Goal: Task Accomplishment & Management: Complete application form

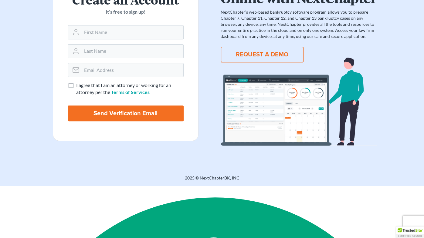
scroll to position [79, 0]
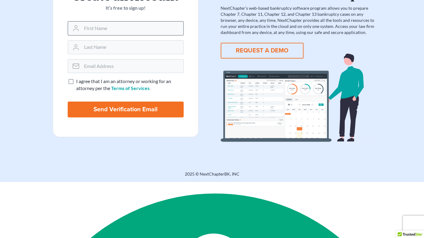
click at [126, 35] on input "text" at bounding box center [133, 28] width 102 height 13
type input "[PERSON_NAME]"
click at [131, 73] on input "email" at bounding box center [133, 65] width 102 height 13
click at [133, 73] on input "email" at bounding box center [133, 65] width 102 height 13
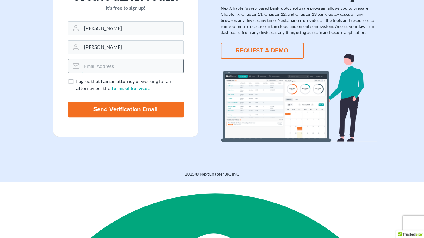
type input "1"
type input "onelegalteam@gmail.com"
click at [76, 92] on label "I agree that I am an attorney or working for an attorney per the Terms of Servi…" at bounding box center [129, 85] width 107 height 14
click at [79, 82] on input "I agree that I am an attorney or working for an attorney per the Terms of Servi…" at bounding box center [81, 80] width 4 height 4
checkbox input "true"
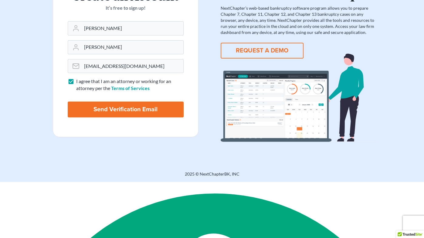
click at [136, 117] on input "Send Verification Email" at bounding box center [126, 110] width 116 height 16
type input "Thinking..."
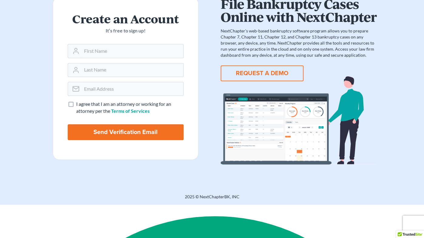
scroll to position [57, 0]
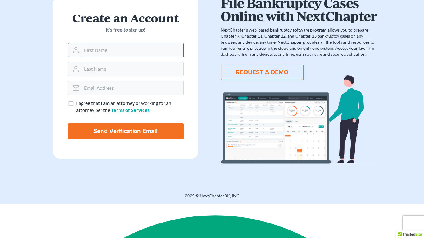
click at [118, 57] on input "text" at bounding box center [133, 49] width 102 height 13
type input "Tristan"
type input "Mireles"
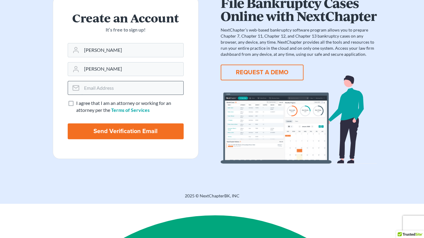
click at [150, 95] on input "email" at bounding box center [133, 87] width 102 height 13
type input "onelegalteam@gmail.com"
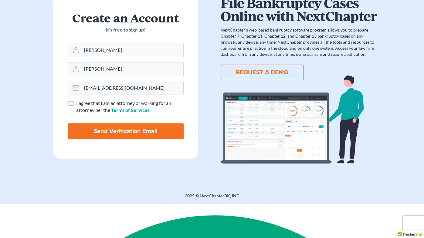
click at [76, 114] on label "I agree that I am an attorney or working for an attorney per the Terms of Servi…" at bounding box center [129, 107] width 107 height 14
click at [79, 104] on input "I agree that I am an attorney or working for an attorney per the Terms of Servi…" at bounding box center [81, 102] width 4 height 4
checkbox input "true"
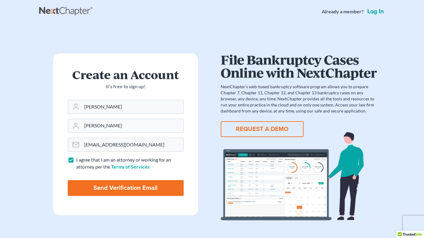
scroll to position [0, 0]
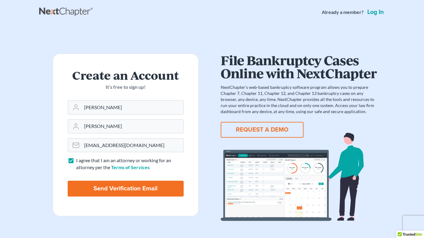
click at [368, 15] on link "Log in" at bounding box center [375, 12] width 19 height 6
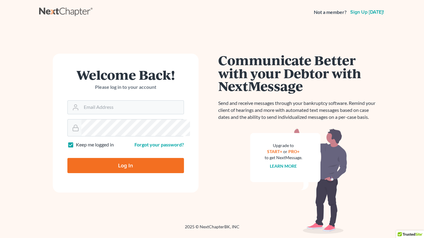
scroll to position [381, 0]
click at [112, 114] on input "Email Address" at bounding box center [132, 107] width 102 height 13
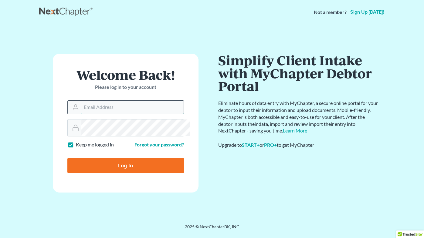
type input "[EMAIL_ADDRESS][DOMAIN_NAME]"
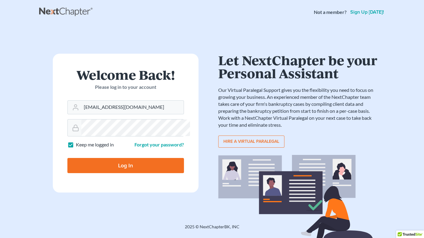
click at [134, 173] on input "Log In" at bounding box center [125, 165] width 116 height 15
type input "Thinking..."
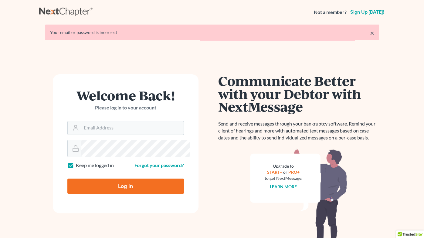
scroll to position [381, 0]
click at [358, 15] on link "Sign up today!" at bounding box center [367, 12] width 36 height 5
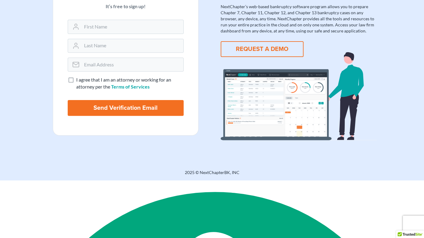
scroll to position [77, 0]
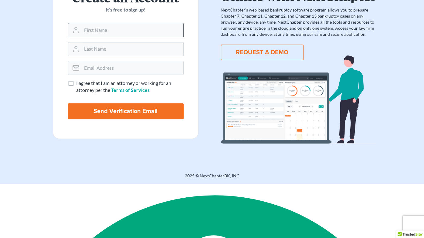
click at [149, 37] on div at bounding box center [126, 30] width 116 height 14
click at [149, 37] on input "text" at bounding box center [133, 29] width 102 height 13
type input "Tristan"
type input "Mireles"
click at [127, 75] on input "email" at bounding box center [133, 67] width 102 height 13
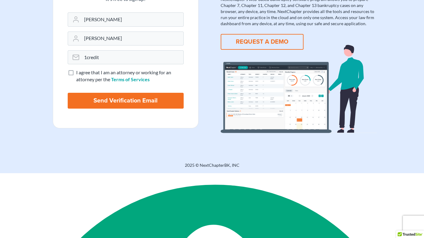
scroll to position [89, 0]
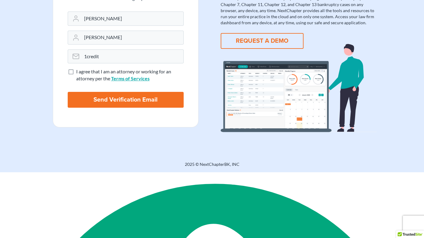
click at [150, 81] on link "Terms of Services" at bounding box center [130, 79] width 39 height 6
click at [107, 63] on input "1credit" at bounding box center [133, 56] width 102 height 13
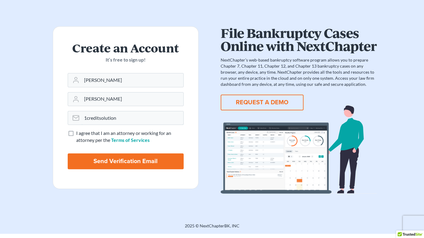
scroll to position [97, 0]
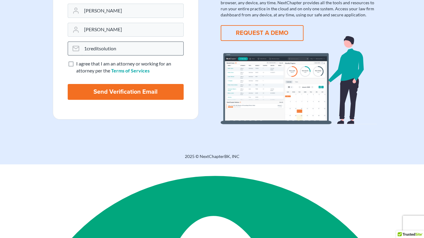
click at [136, 55] on input "1creditsolution" at bounding box center [133, 48] width 102 height 13
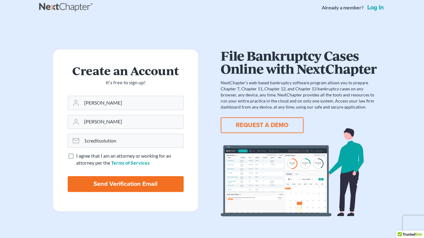
scroll to position [0, 0]
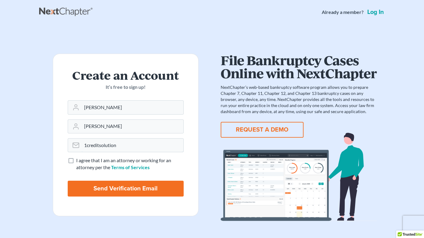
type input "1creditsolution"
click at [380, 15] on link "Log in" at bounding box center [375, 12] width 19 height 6
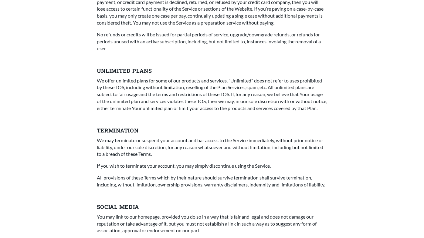
scroll to position [1376, 0]
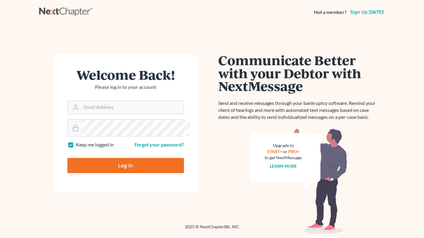
scroll to position [381, 0]
